Goal: Information Seeking & Learning: Check status

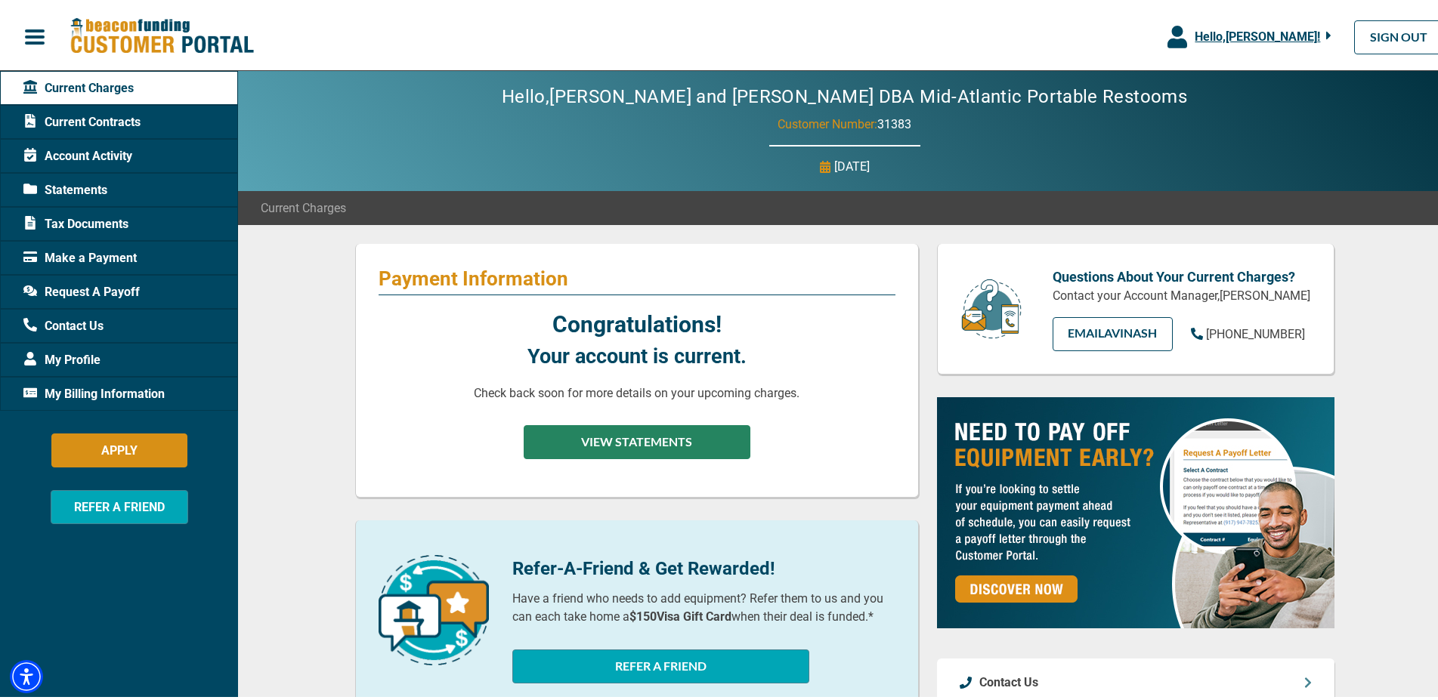
click at [605, 454] on button "VIEW STATEMENTS" at bounding box center [637, 439] width 227 height 34
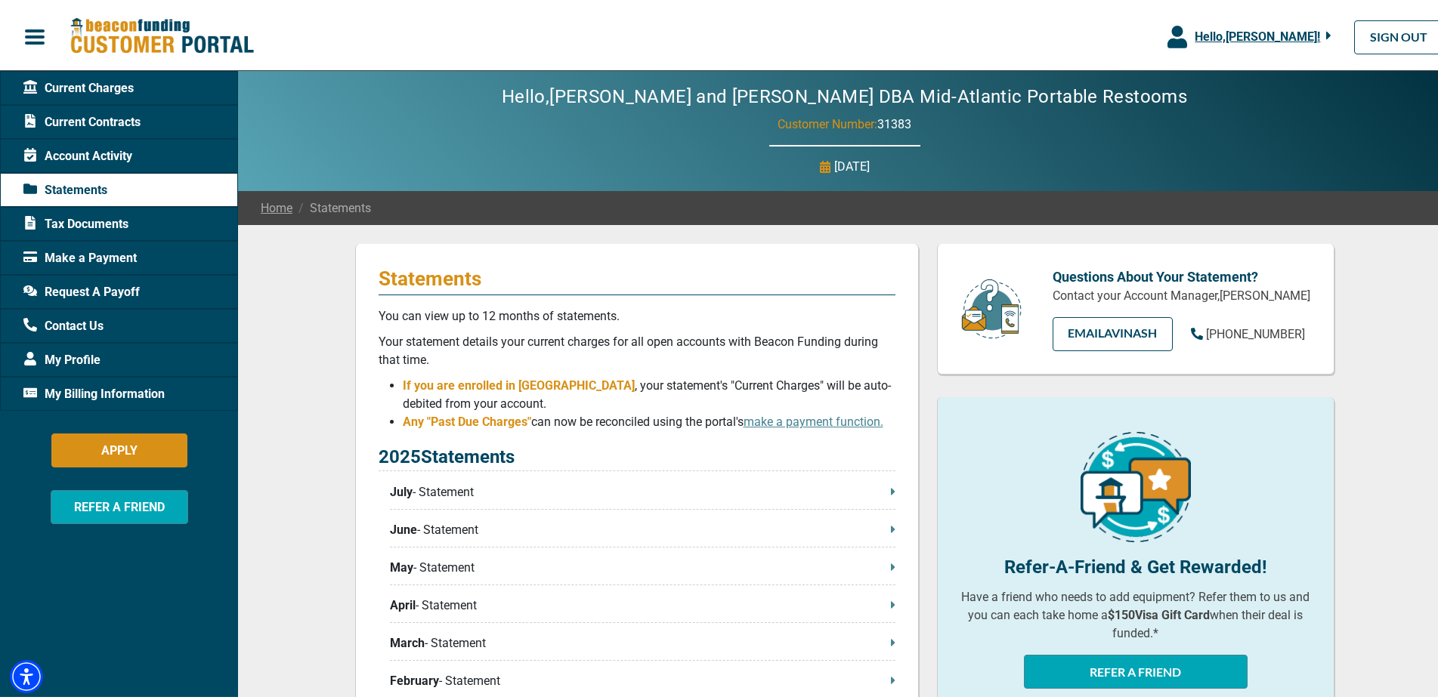
click at [111, 291] on span "Request A Payoff" at bounding box center [81, 289] width 116 height 18
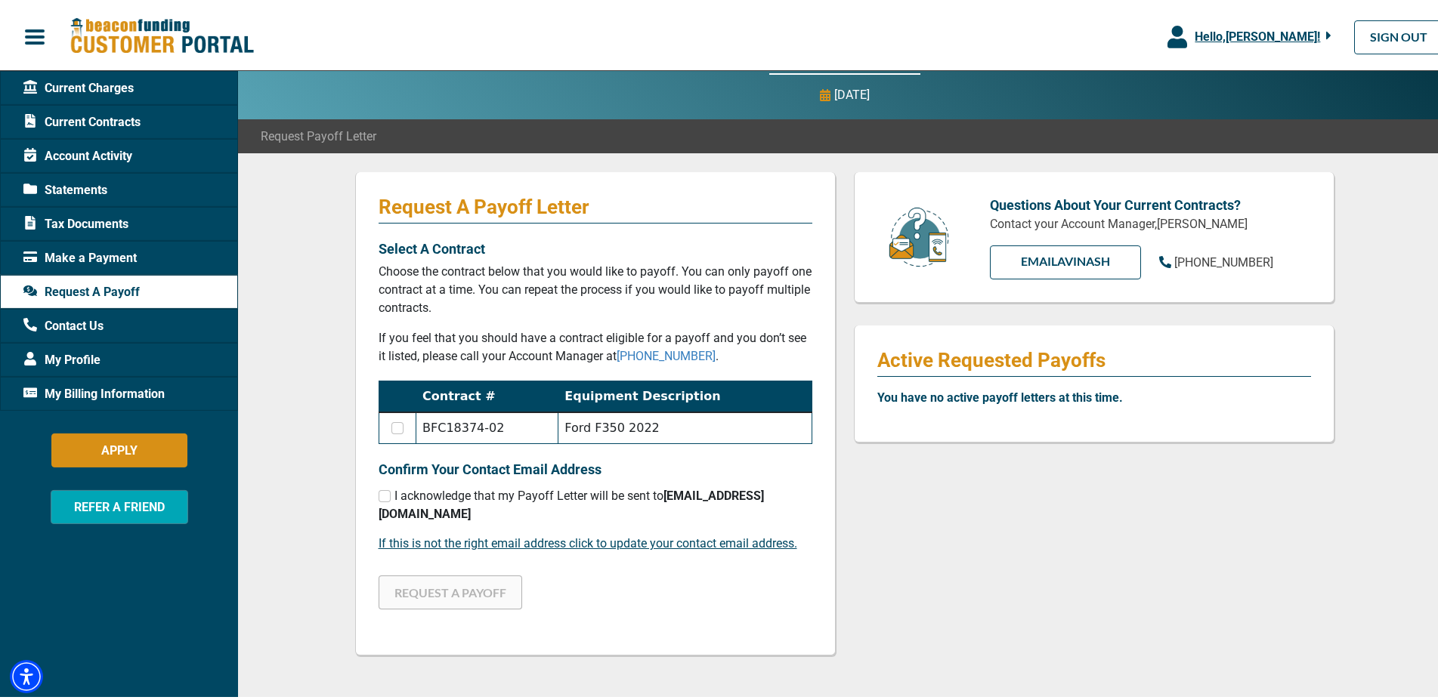
scroll to position [154, 0]
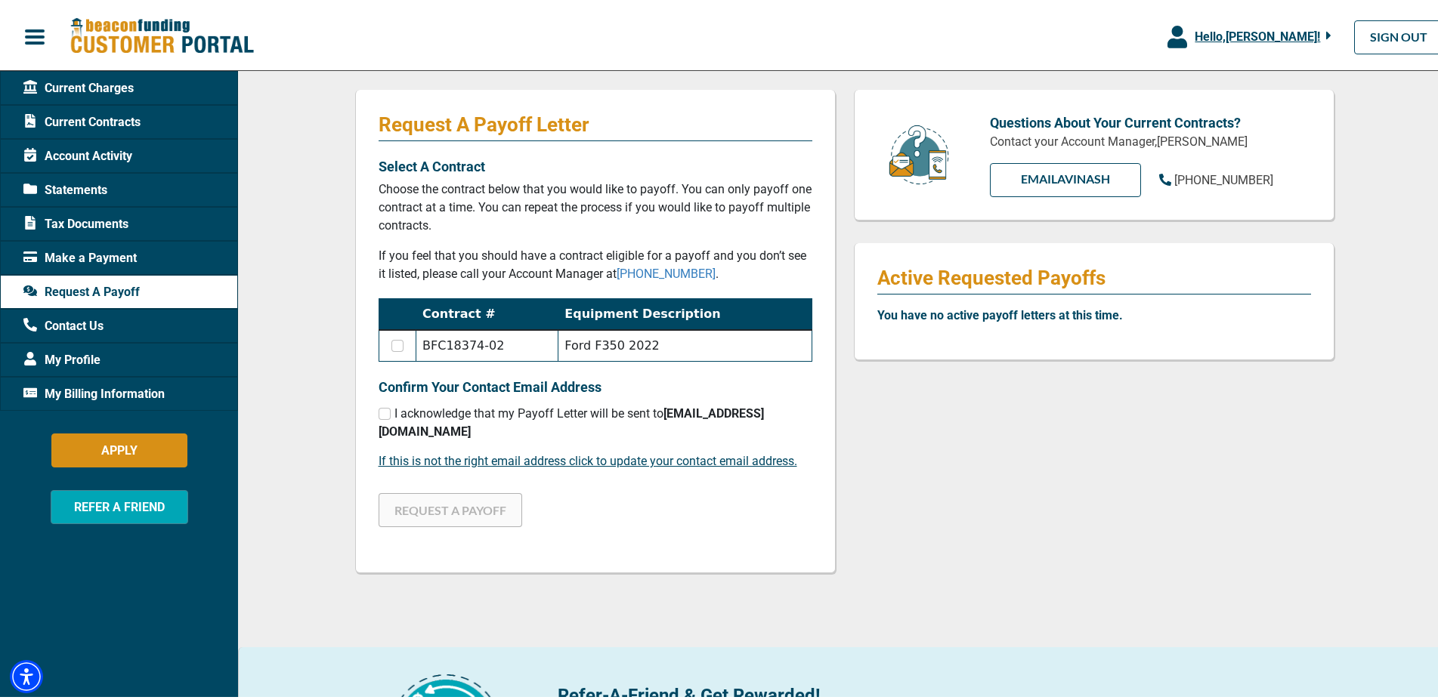
click at [82, 188] on span "Statements" at bounding box center [65, 187] width 84 height 18
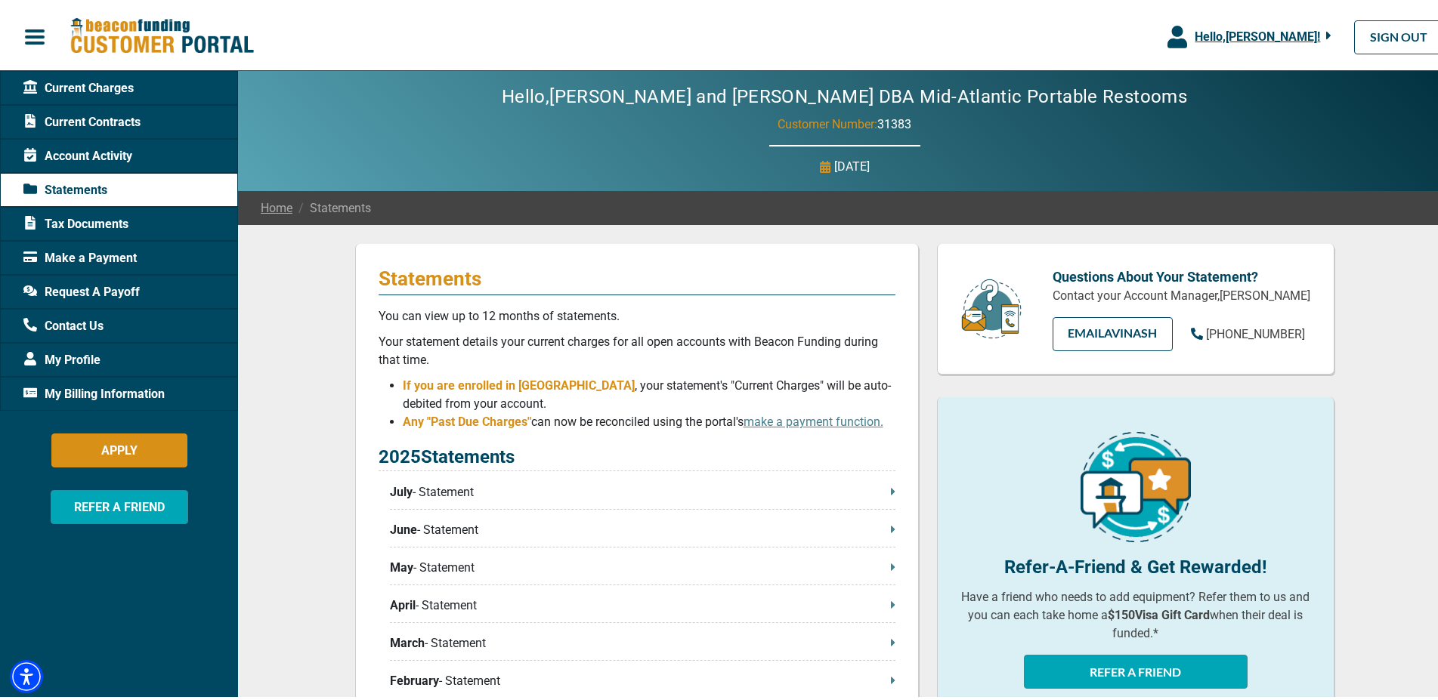
click at [93, 150] on span "Account Activity" at bounding box center [77, 153] width 109 height 18
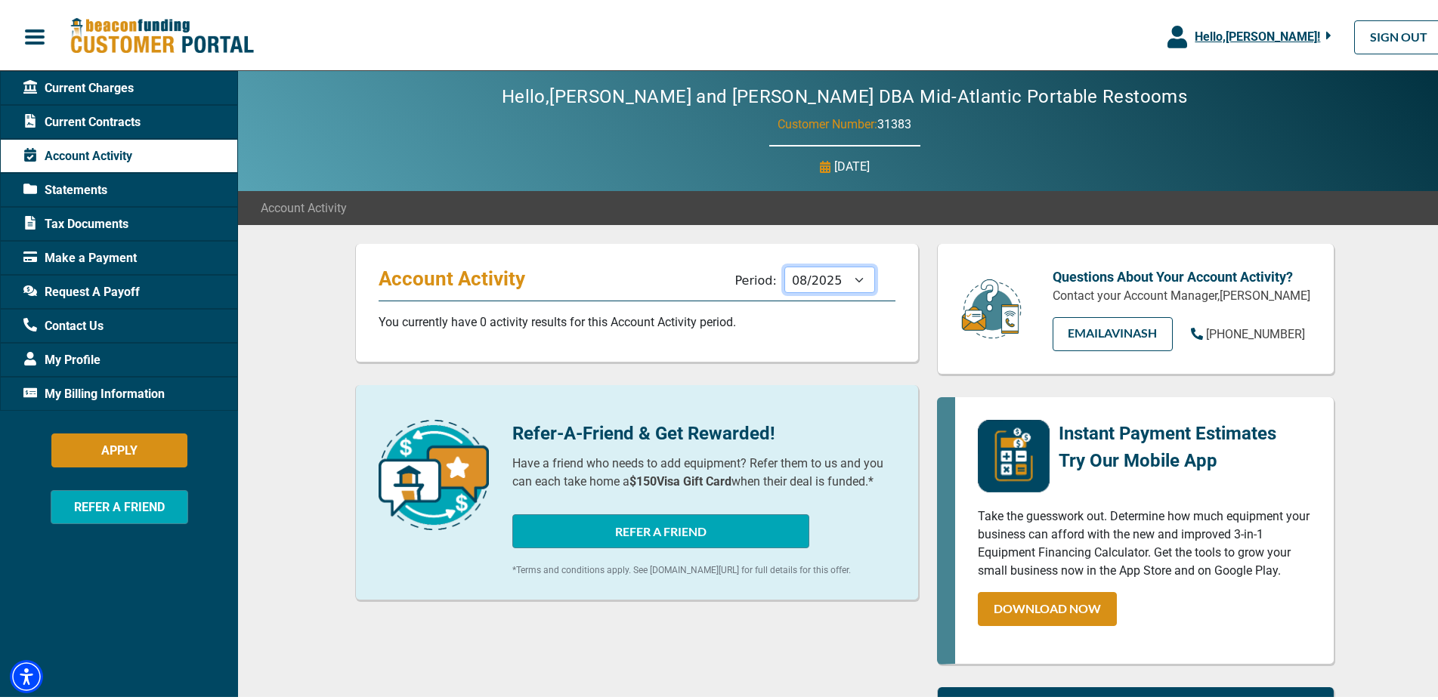
click at [784, 264] on select "09/2025 08/2025 07/2025 06/2025 05/2025 04/2025 03/2025 02/2025 01/2025 12/2024…" at bounding box center [829, 277] width 91 height 26
drag, startPoint x: 839, startPoint y: 279, endPoint x: 85, endPoint y: 122, distance: 770.9
click at [85, 122] on span "Current Contracts" at bounding box center [81, 119] width 117 height 18
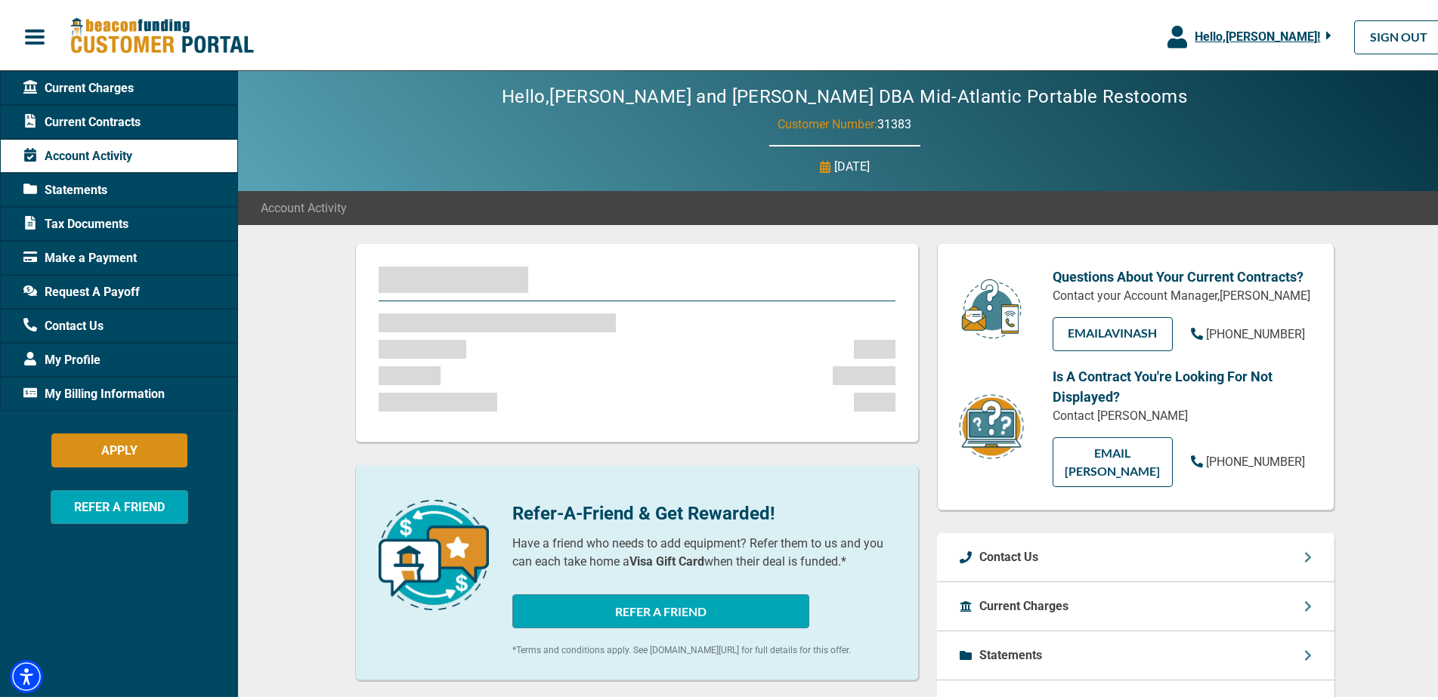
click at [85, 119] on span "Current Contracts" at bounding box center [81, 119] width 117 height 18
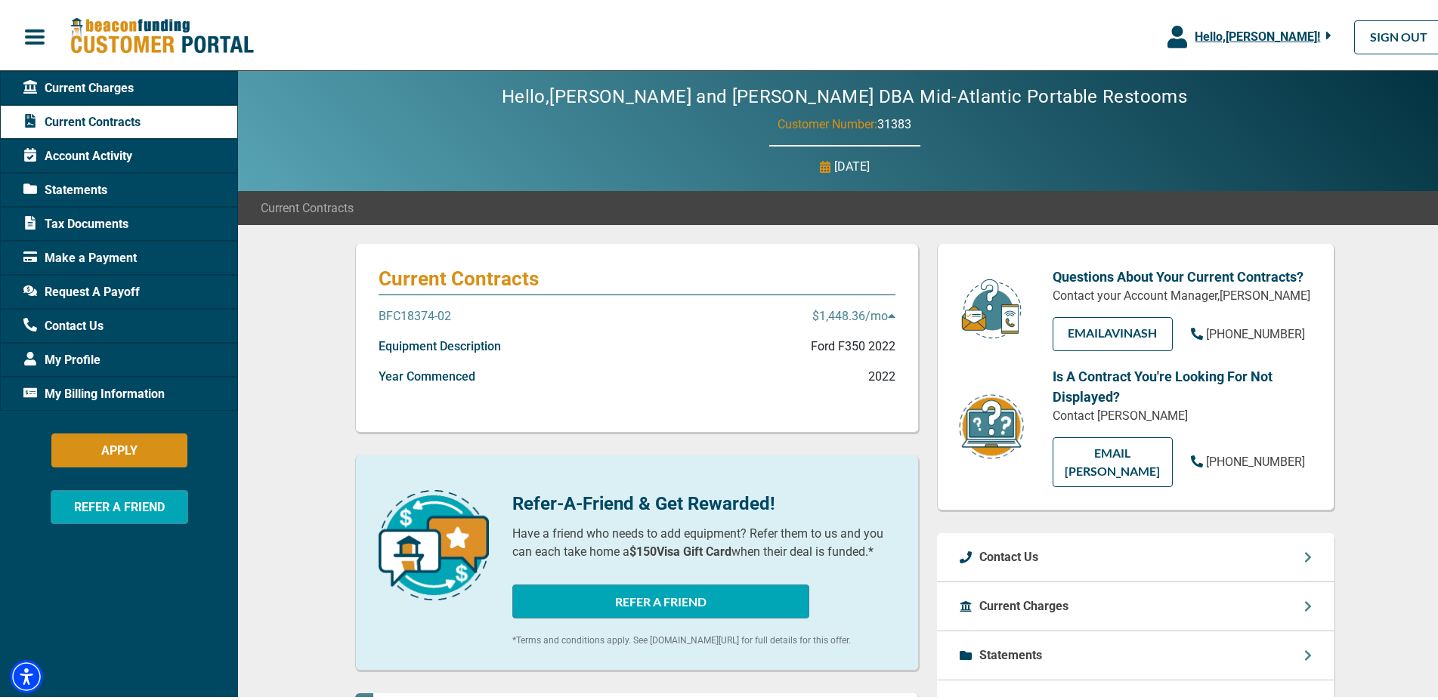
click at [858, 348] on p "Ford F350 2022" at bounding box center [853, 344] width 85 height 18
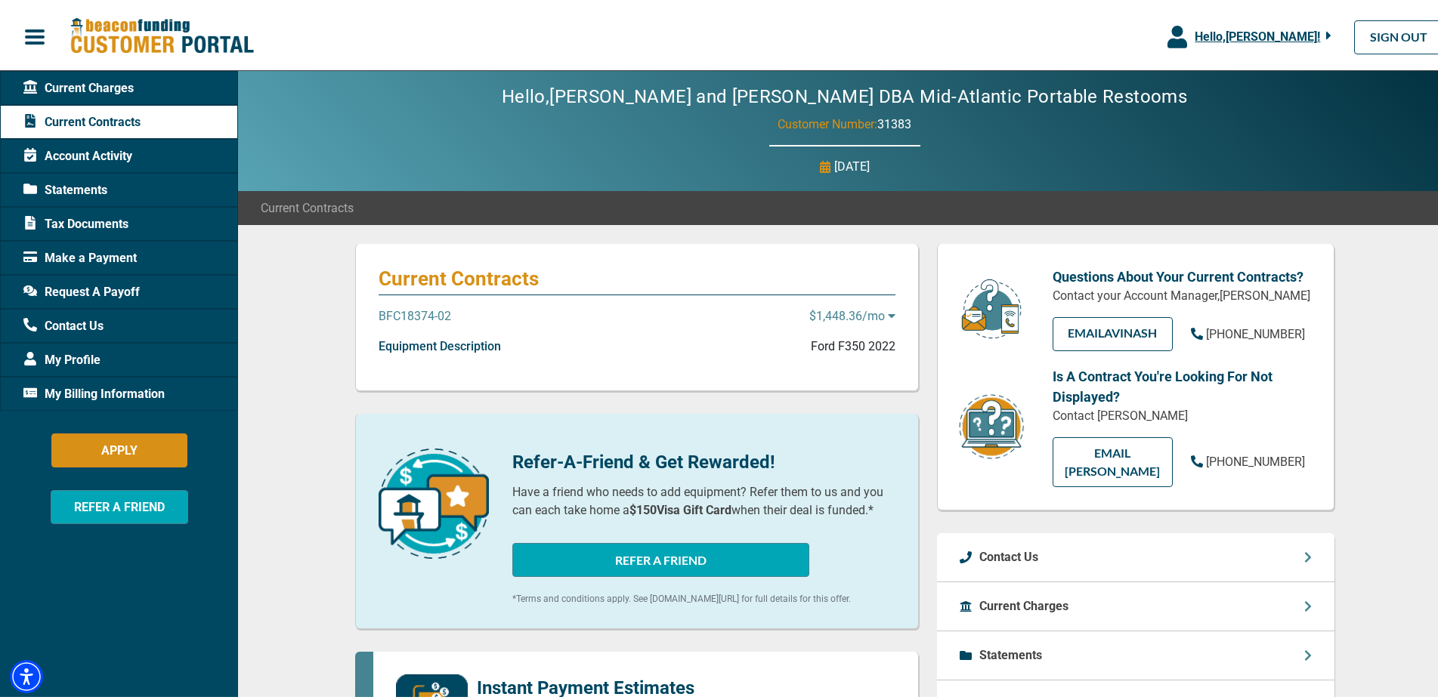
click at [858, 348] on p "Ford F350 2022" at bounding box center [853, 344] width 85 height 18
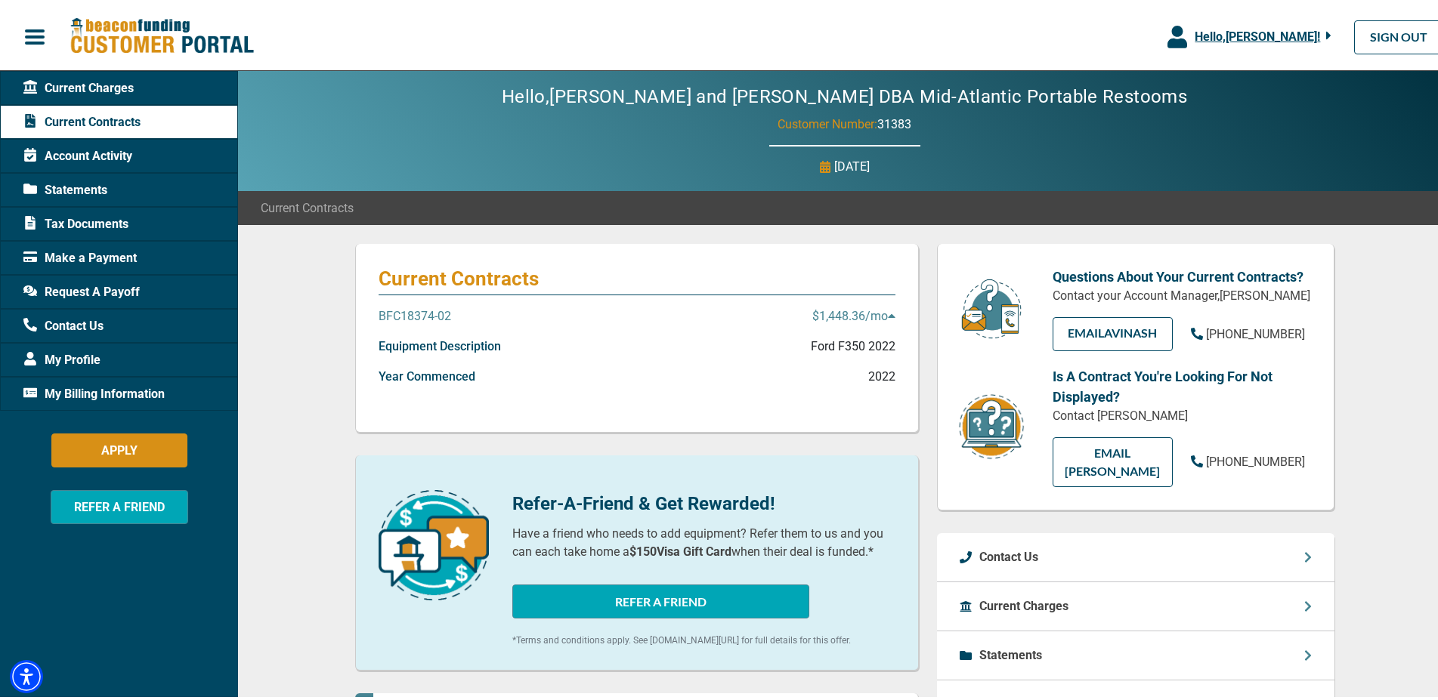
click at [70, 190] on span "Statements" at bounding box center [65, 187] width 84 height 18
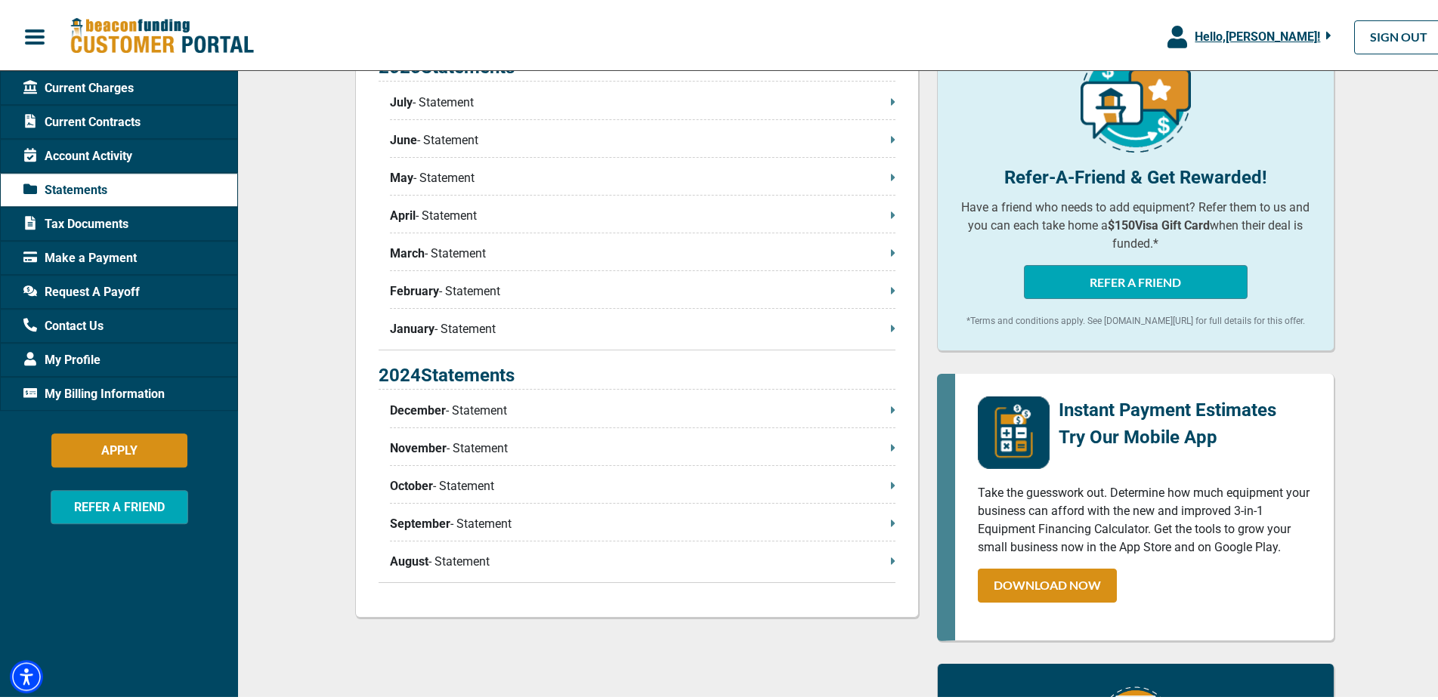
scroll to position [231, 0]
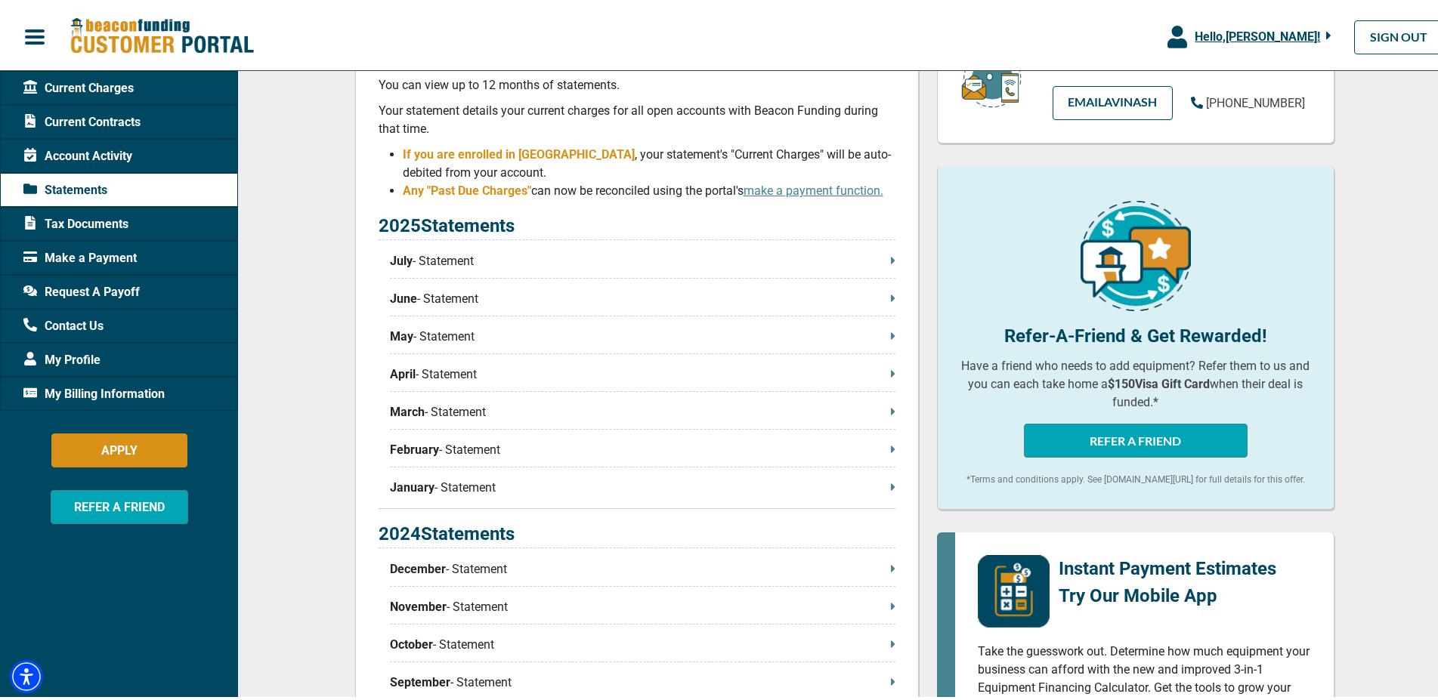
click at [65, 383] on span "My Billing Information" at bounding box center [93, 391] width 141 height 18
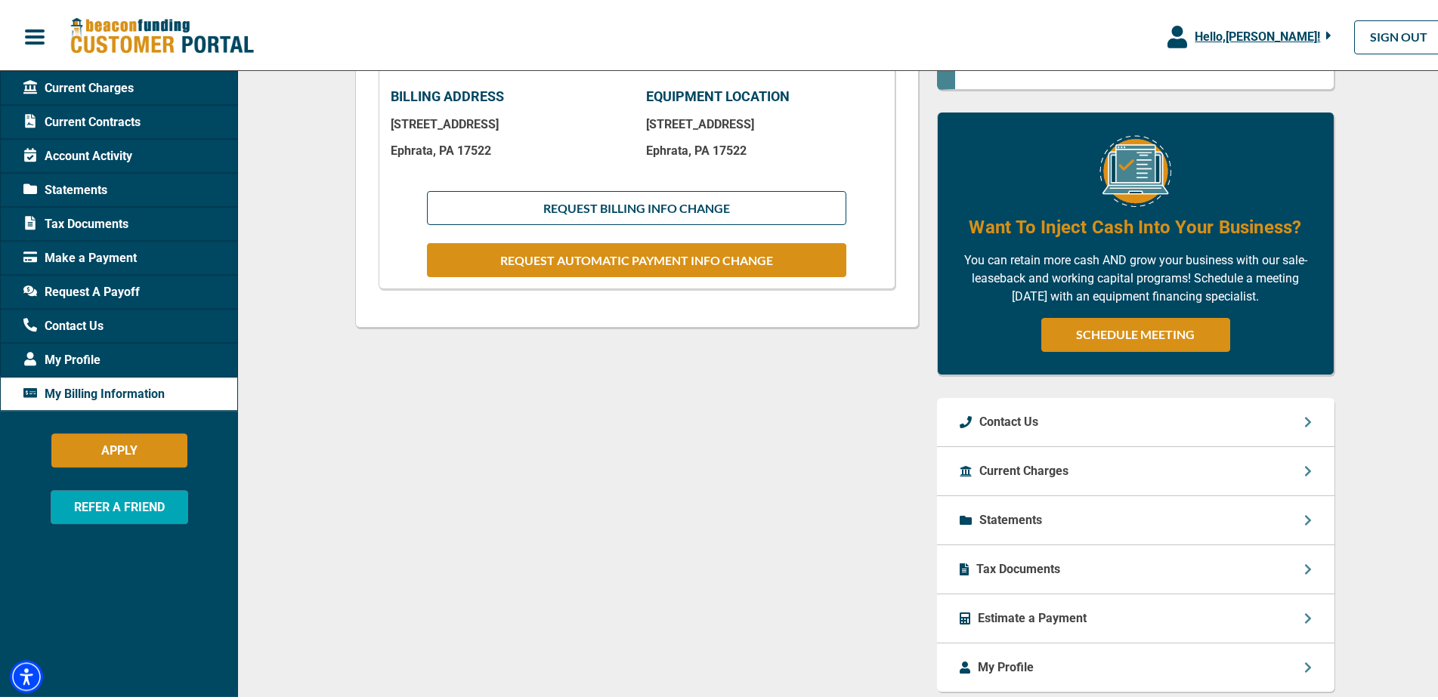
scroll to position [373, 0]
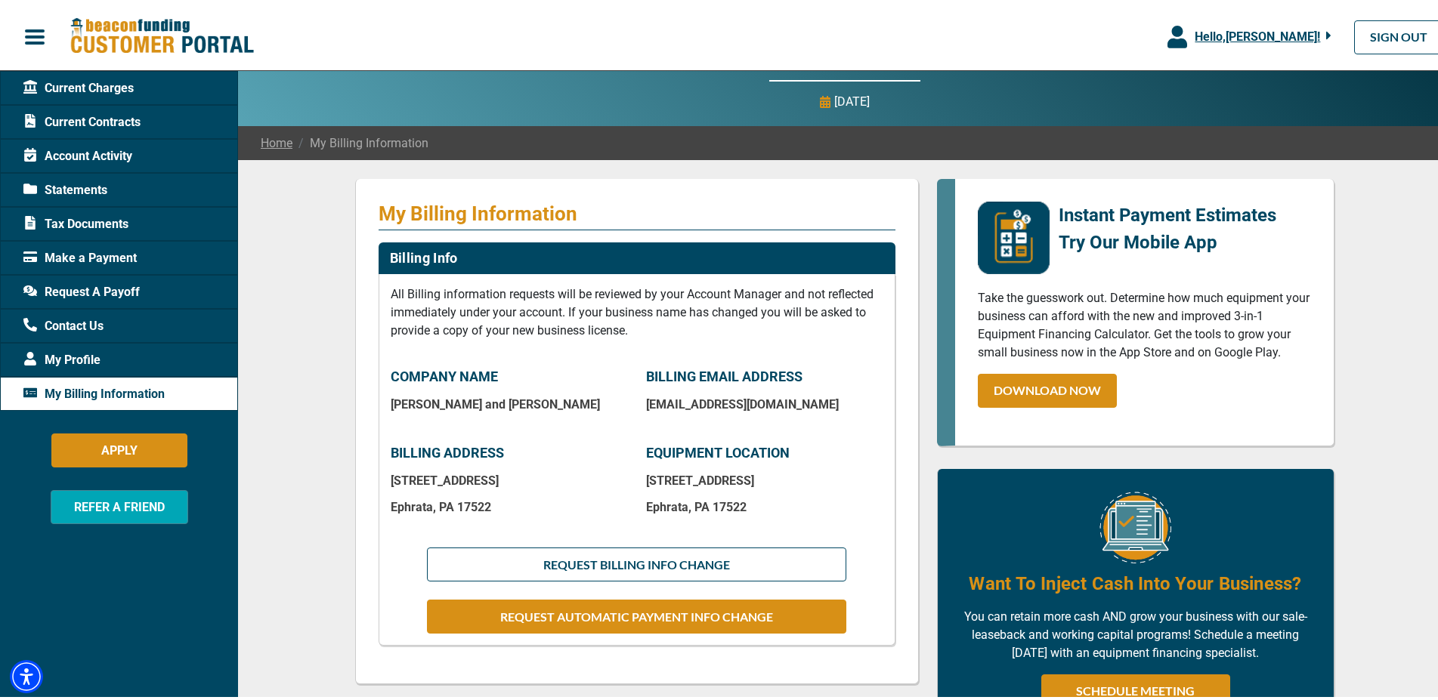
click at [98, 152] on span "Account Activity" at bounding box center [77, 153] width 109 height 18
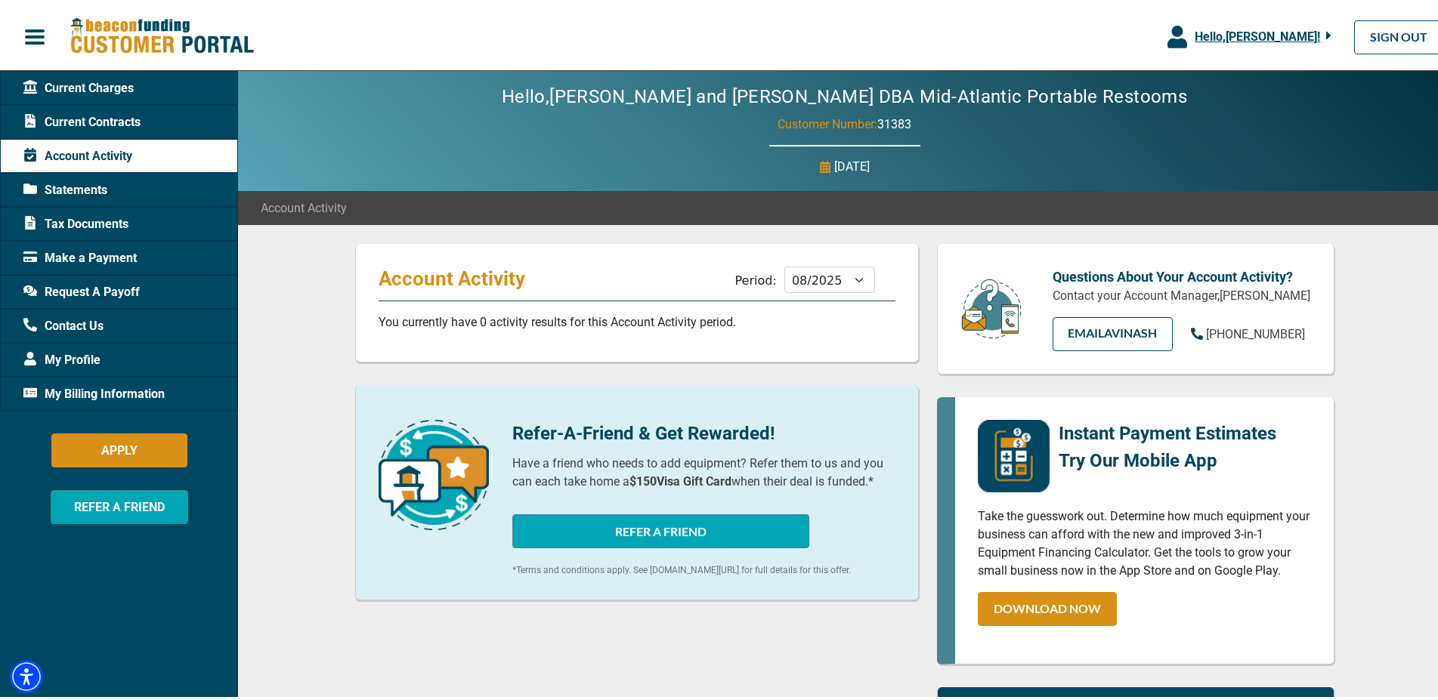
click at [113, 112] on span "Current Contracts" at bounding box center [81, 119] width 117 height 18
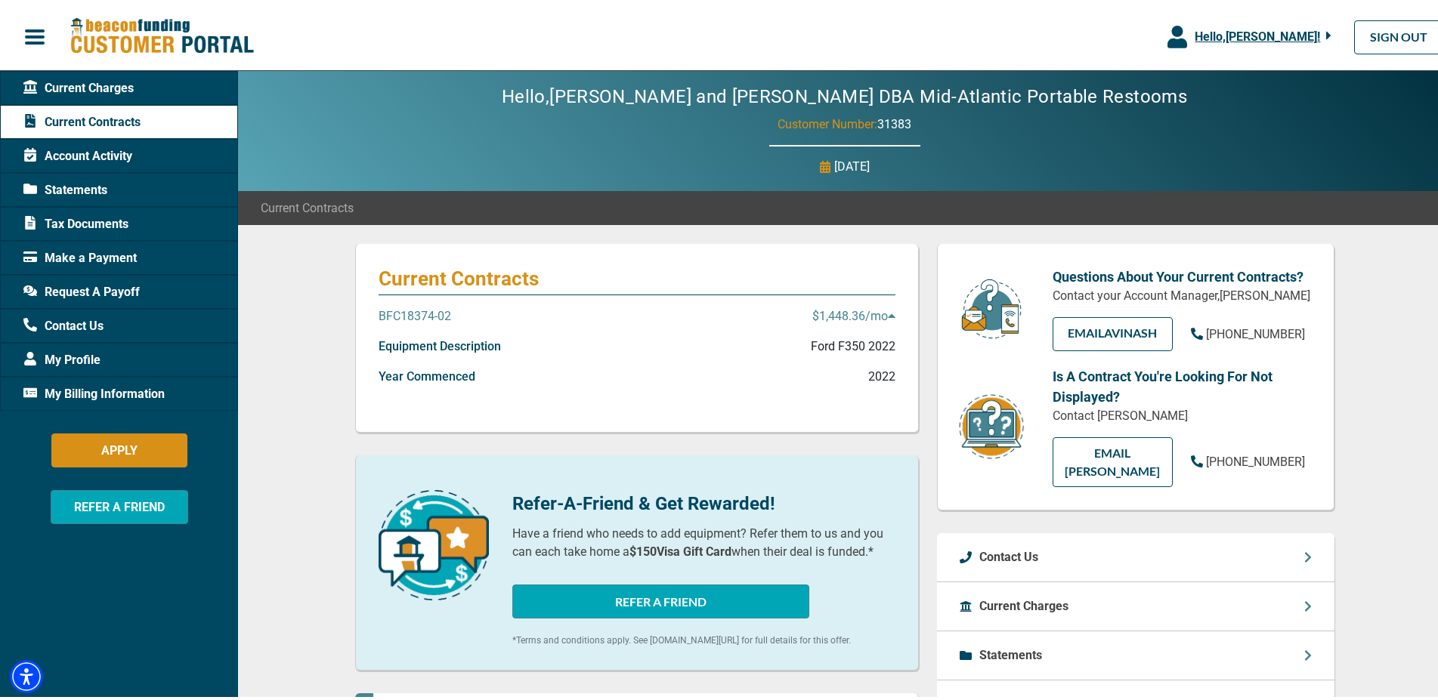
click at [416, 309] on p "BFC18374-02" at bounding box center [415, 314] width 73 height 18
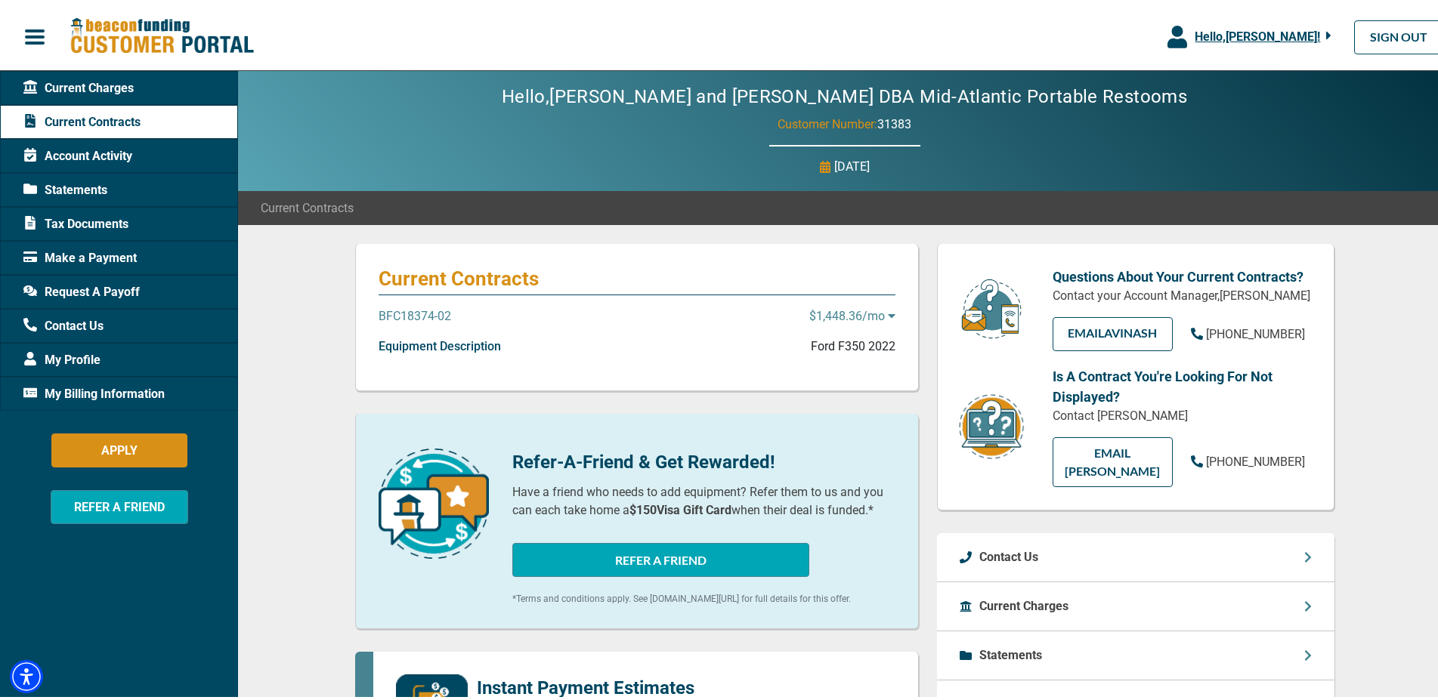
click at [417, 313] on p "BFC18374-02" at bounding box center [415, 314] width 73 height 18
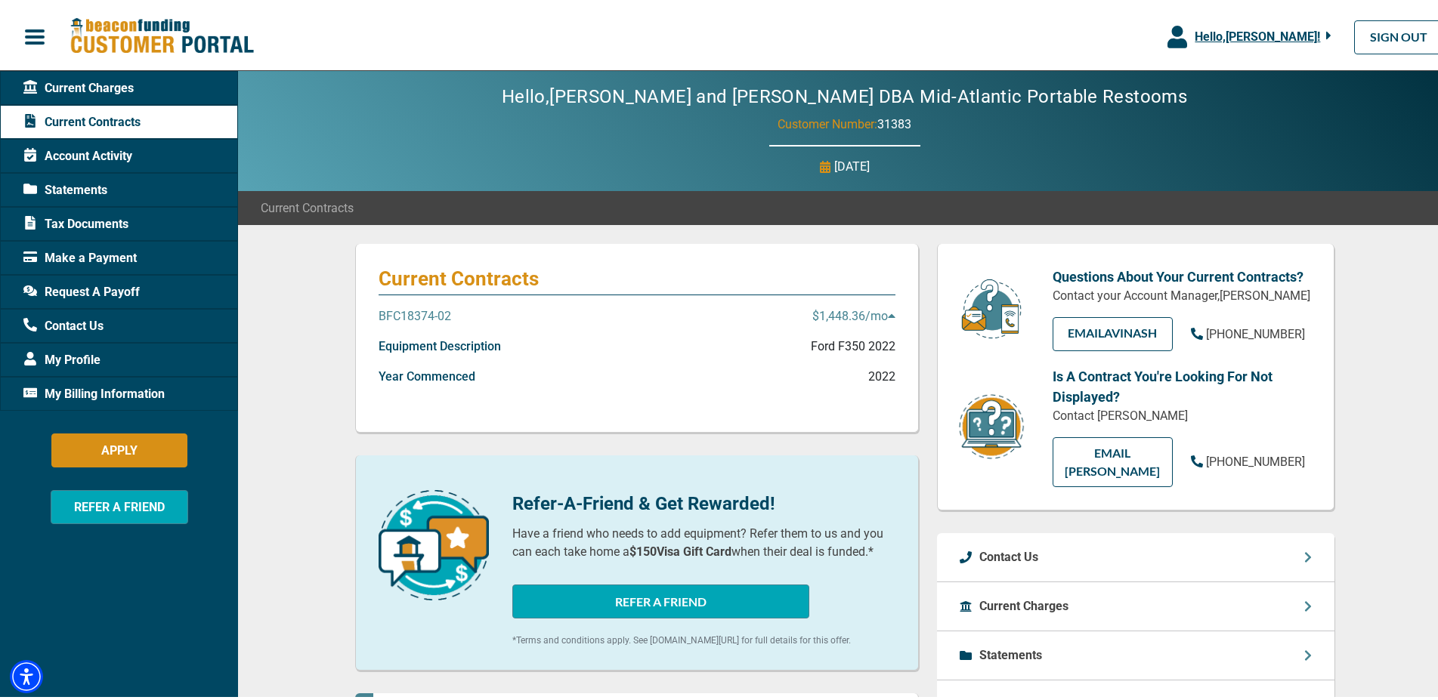
click at [853, 342] on p "Ford F350 2022" at bounding box center [853, 344] width 85 height 18
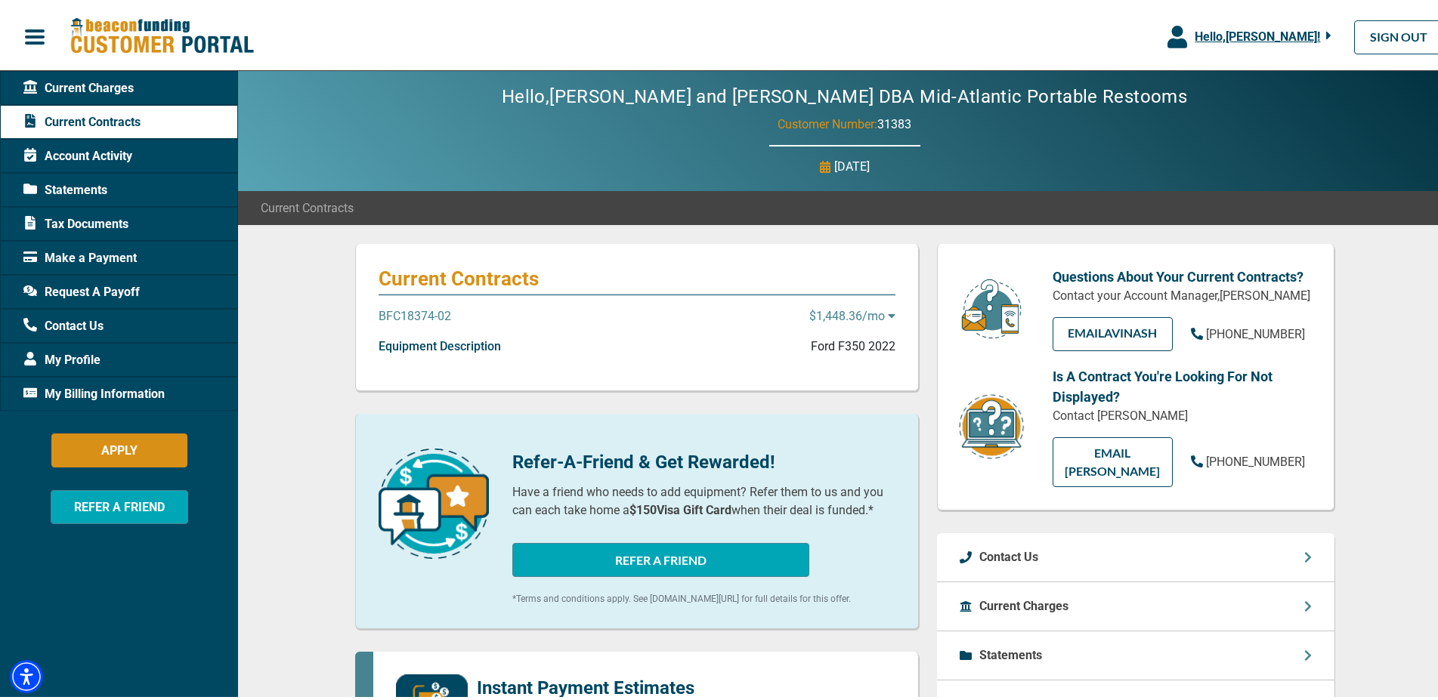
click at [853, 342] on p "Ford F350 2022" at bounding box center [853, 344] width 85 height 18
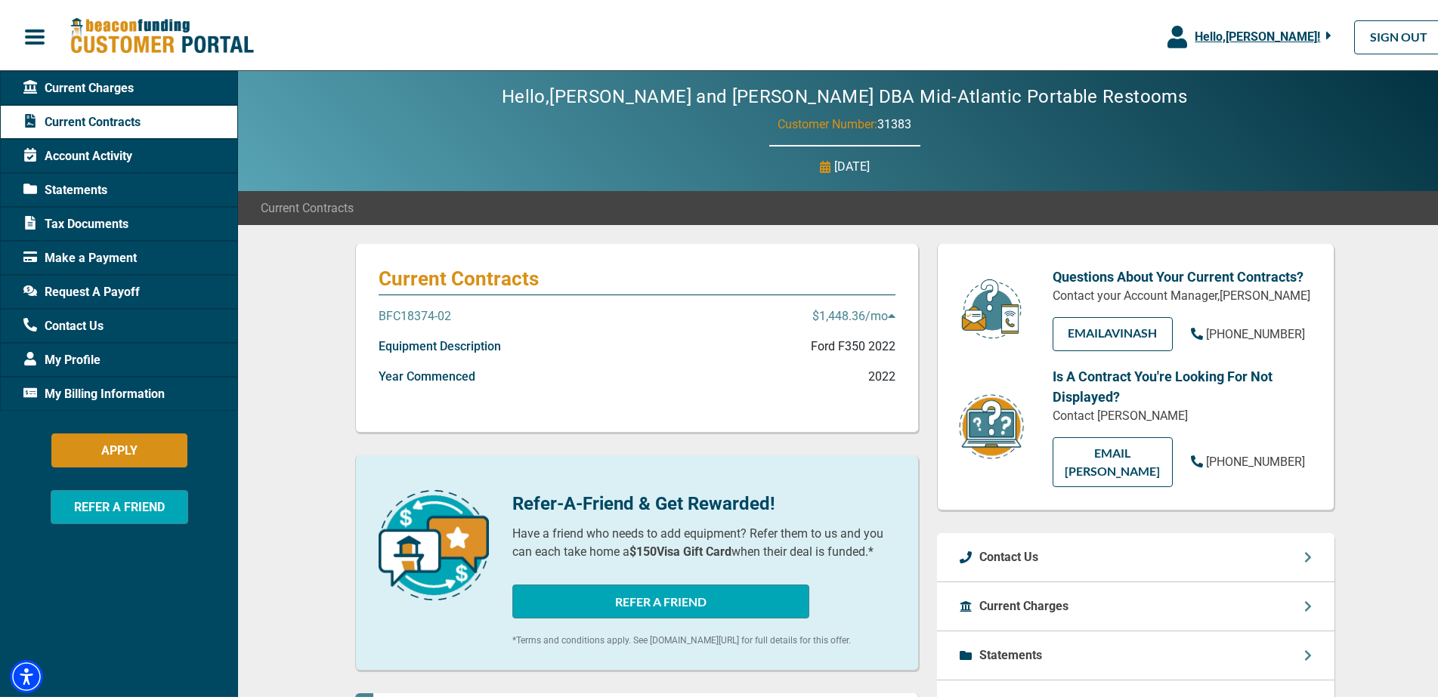
click at [86, 190] on span "Statements" at bounding box center [65, 187] width 84 height 18
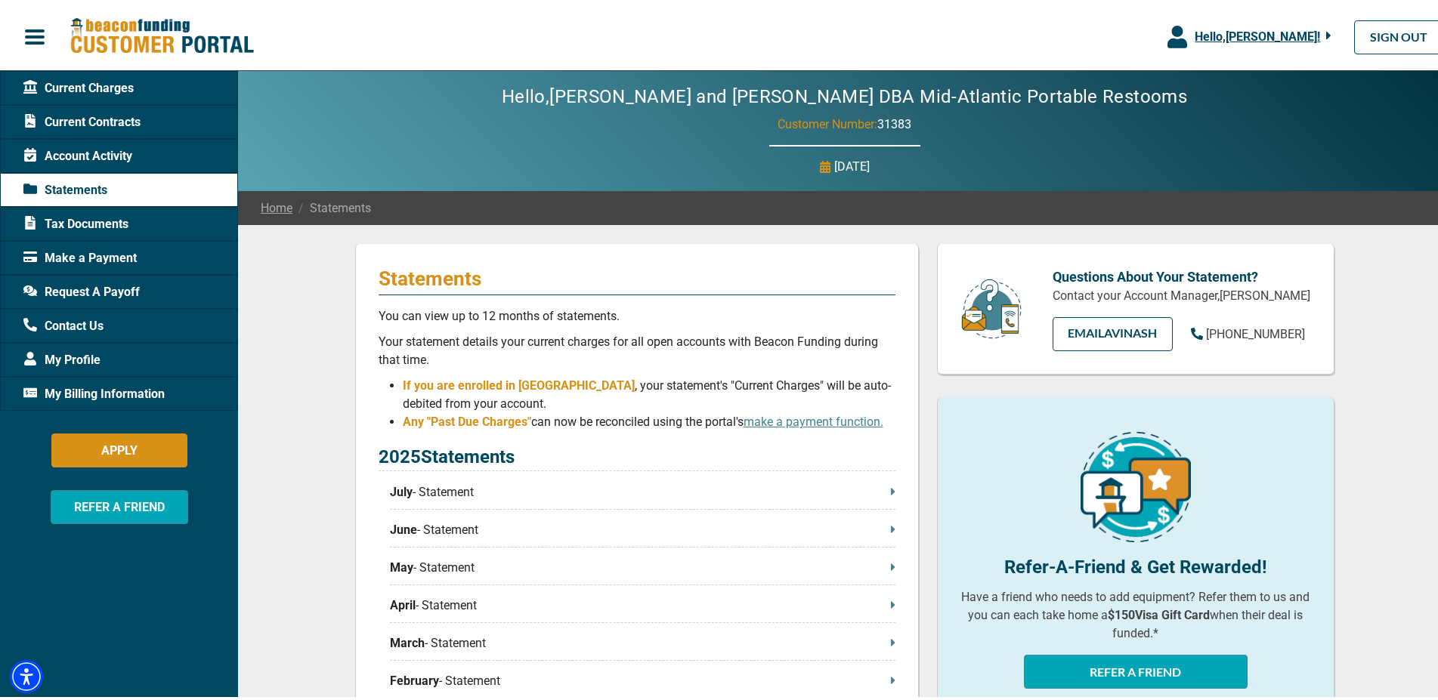
click at [60, 289] on span "Request A Payoff" at bounding box center [81, 289] width 116 height 18
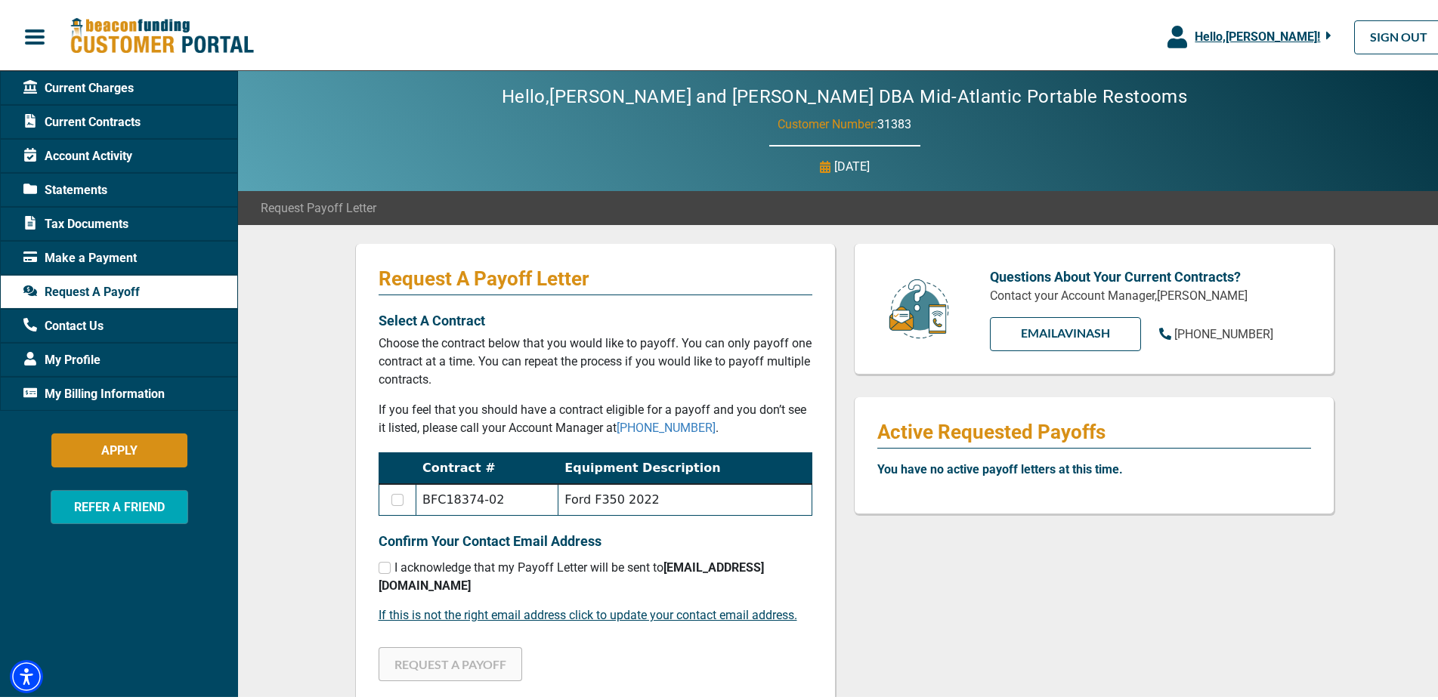
scroll to position [308, 0]
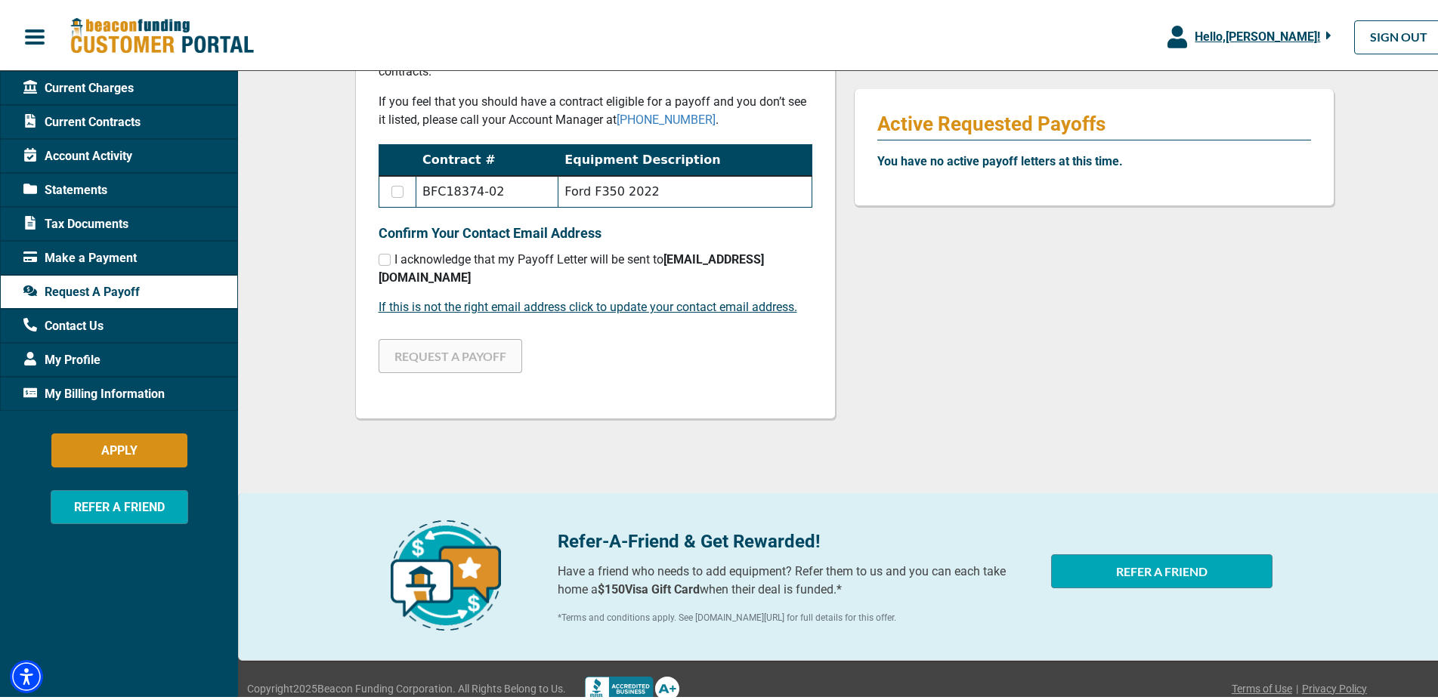
click at [63, 257] on span "Make a Payment" at bounding box center [79, 255] width 113 height 18
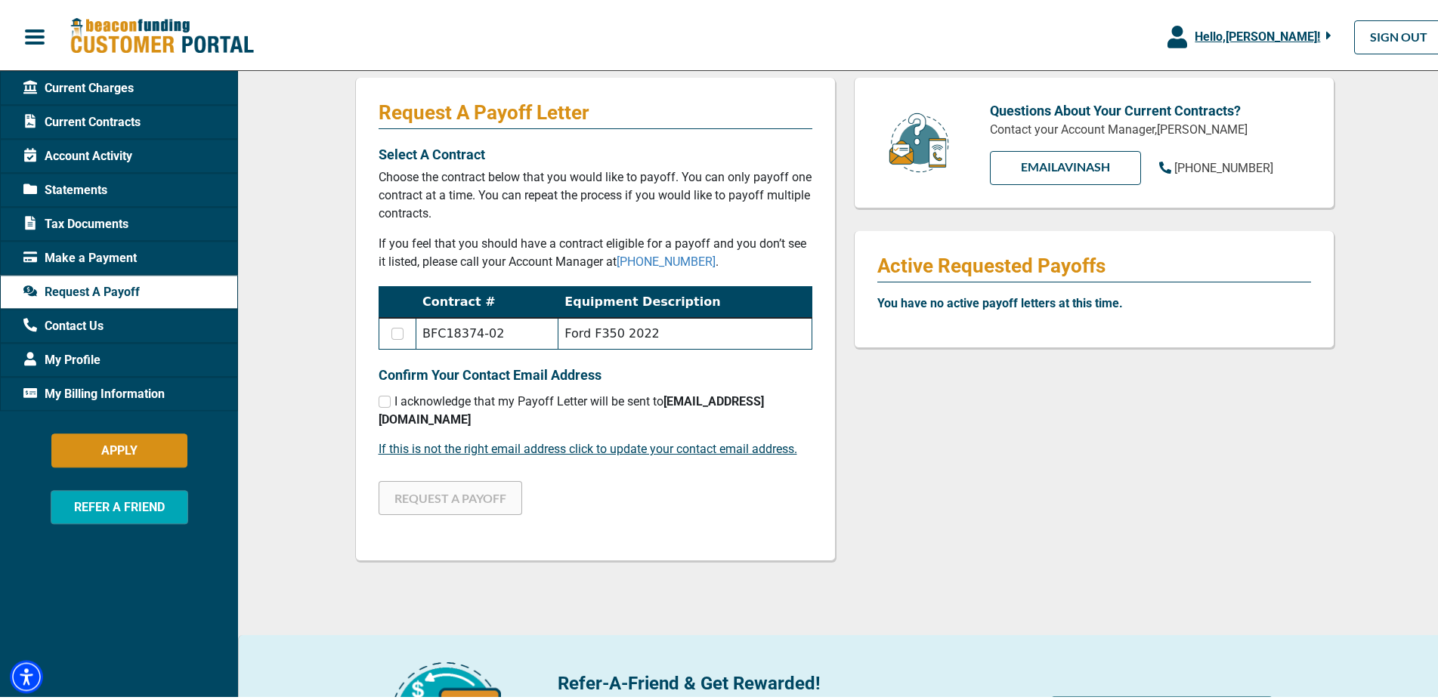
click at [72, 221] on span "Tax Documents" at bounding box center [75, 221] width 105 height 18
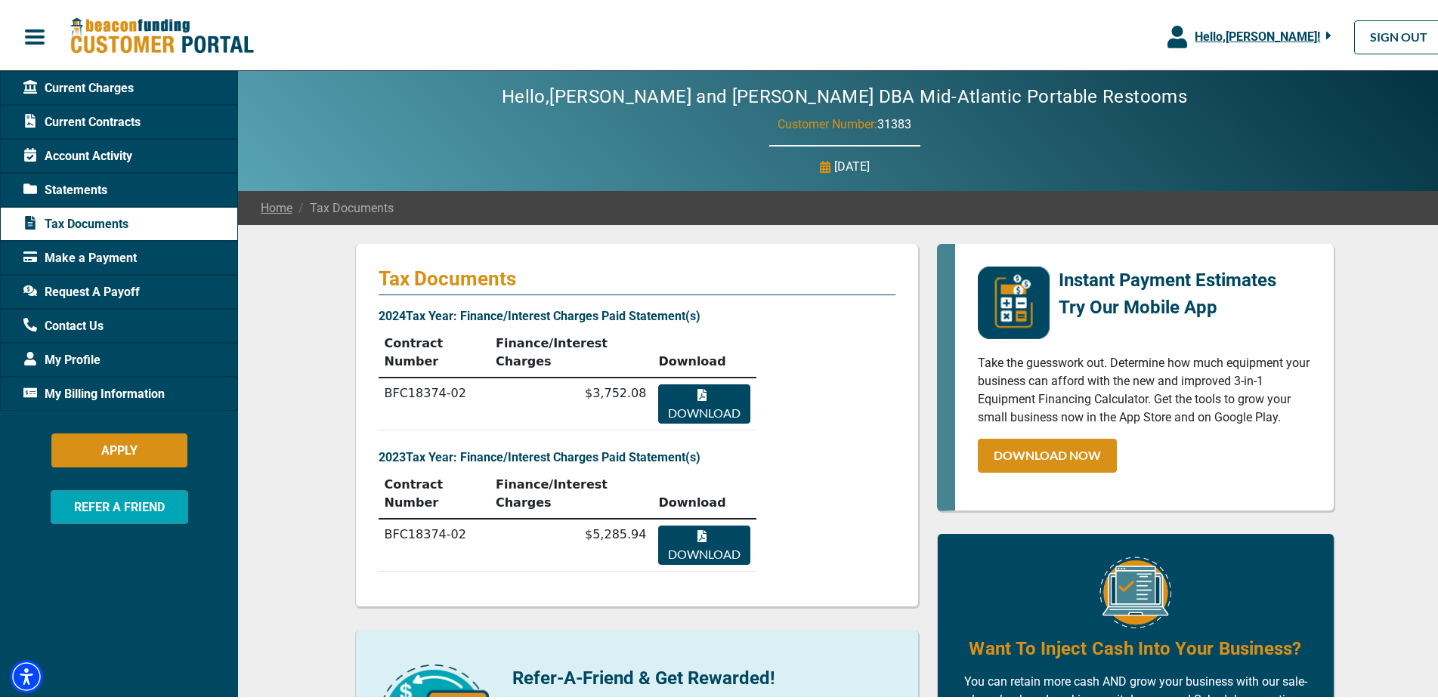
click at [107, 161] on span "Account Activity" at bounding box center [77, 153] width 109 height 18
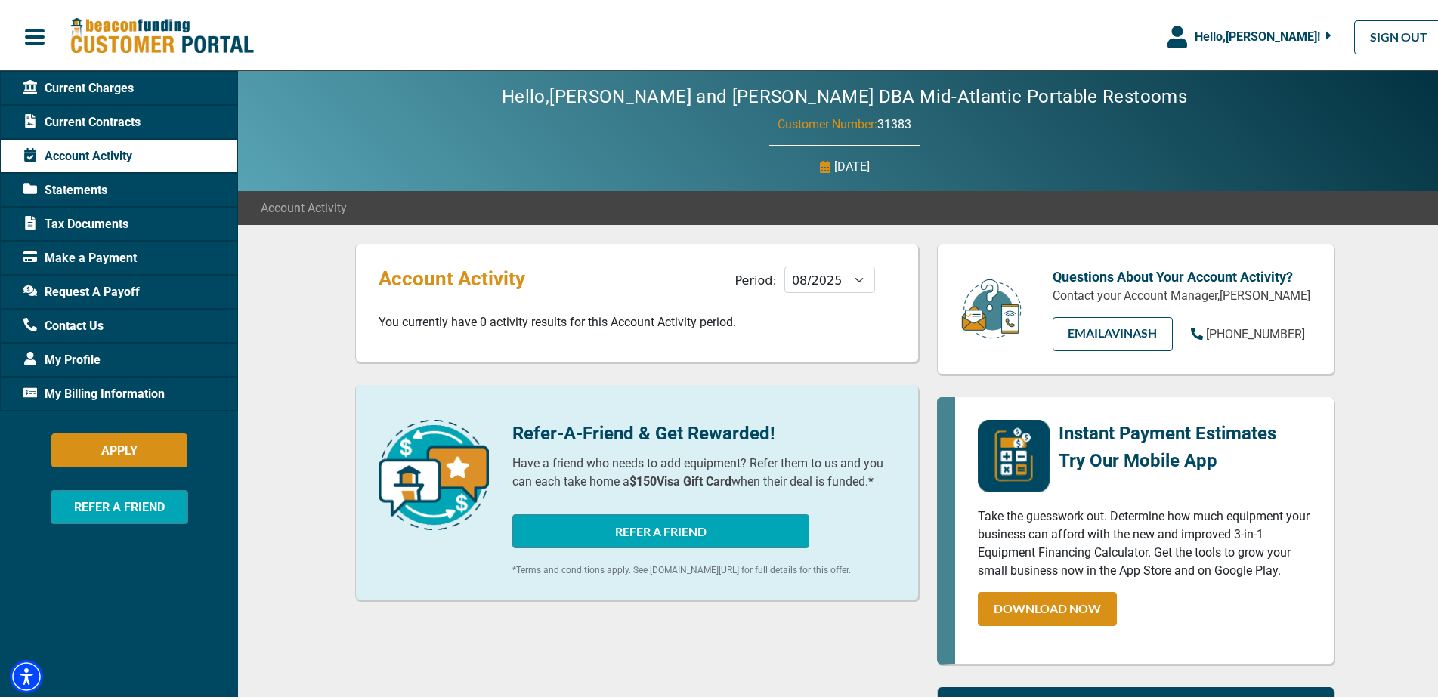
click at [73, 181] on span "Statements" at bounding box center [65, 187] width 84 height 18
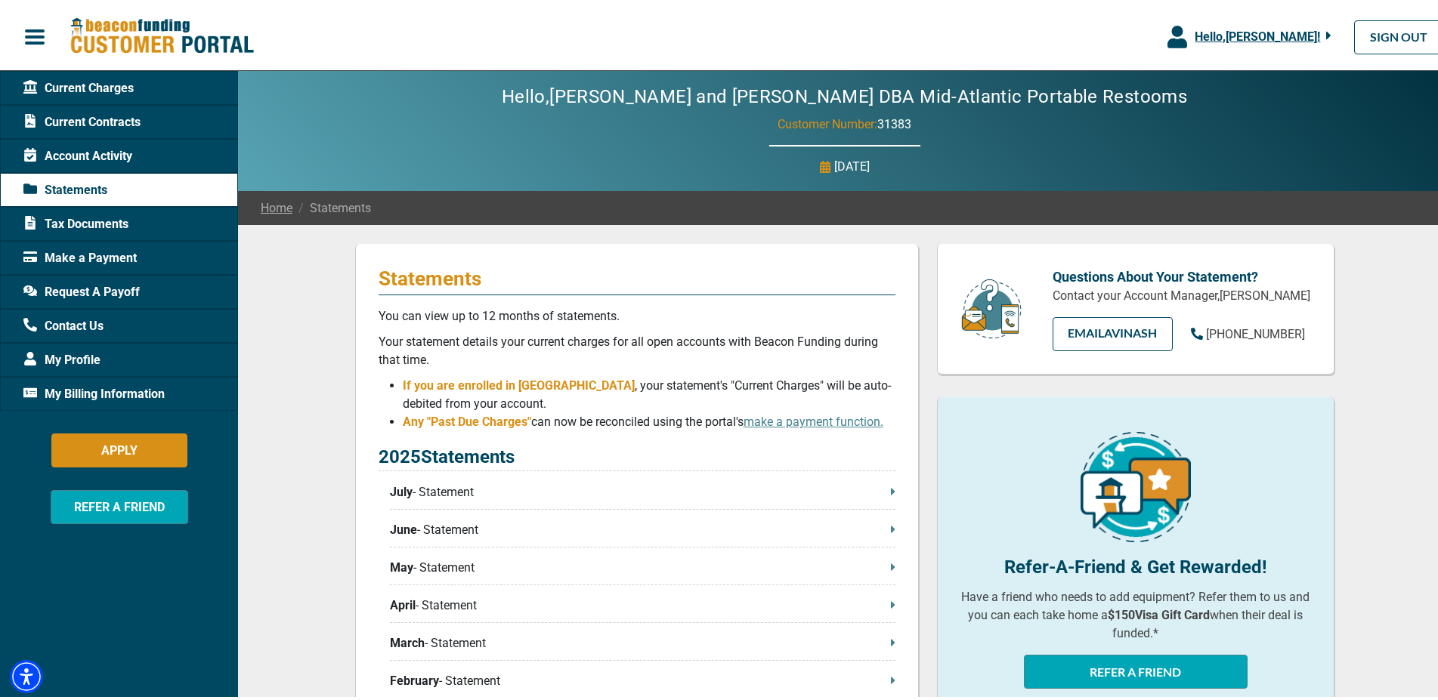
click at [83, 113] on span "Current Contracts" at bounding box center [81, 119] width 117 height 18
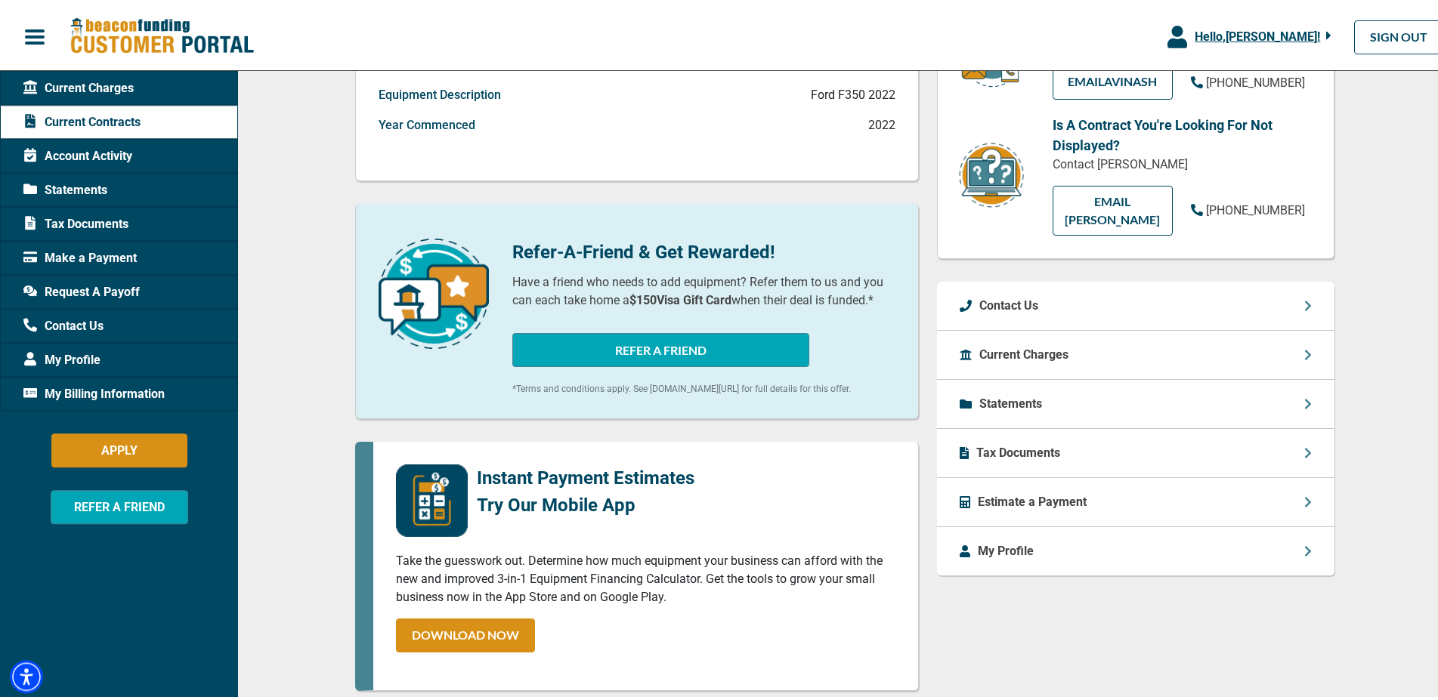
scroll to position [540, 0]
